Goal: Information Seeking & Learning: Learn about a topic

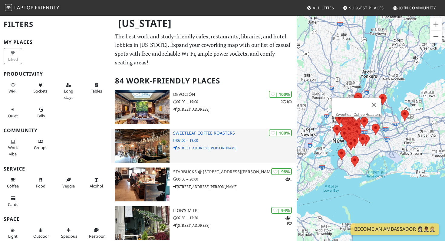
click at [192, 160] on div "| 100% Sweetleaf Coffee Roasters 07:00 – 19:00 159 Freeman St" at bounding box center [235, 146] width 124 height 34
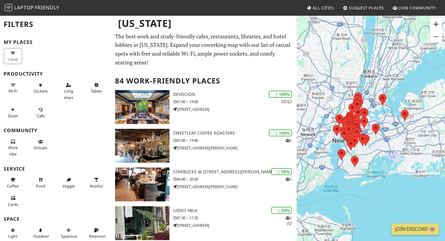
click at [432, 24] on button "확대" at bounding box center [436, 24] width 12 height 12
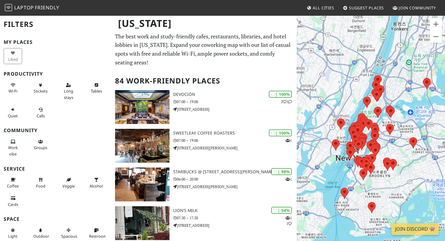
drag, startPoint x: 373, startPoint y: 112, endPoint x: 406, endPoint y: 126, distance: 36.2
click at [406, 126] on div at bounding box center [371, 135] width 148 height 241
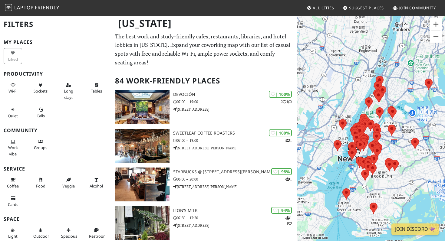
click at [435, 29] on button "확대" at bounding box center [436, 24] width 12 height 12
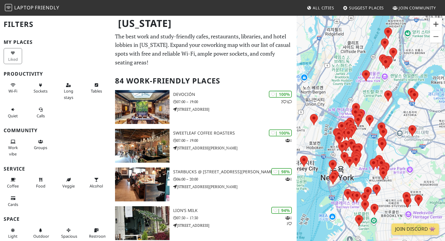
click at [437, 24] on button "확대" at bounding box center [436, 24] width 12 height 12
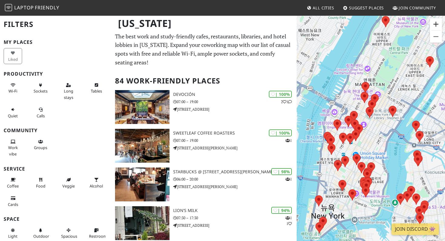
click at [436, 26] on button "확대" at bounding box center [436, 24] width 12 height 12
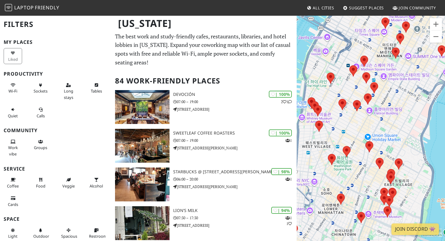
drag, startPoint x: 367, startPoint y: 156, endPoint x: 395, endPoint y: 114, distance: 51.1
click at [395, 114] on div at bounding box center [371, 135] width 148 height 241
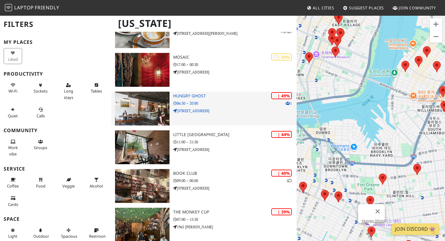
scroll to position [1772, 0]
